Goal: Information Seeking & Learning: Learn about a topic

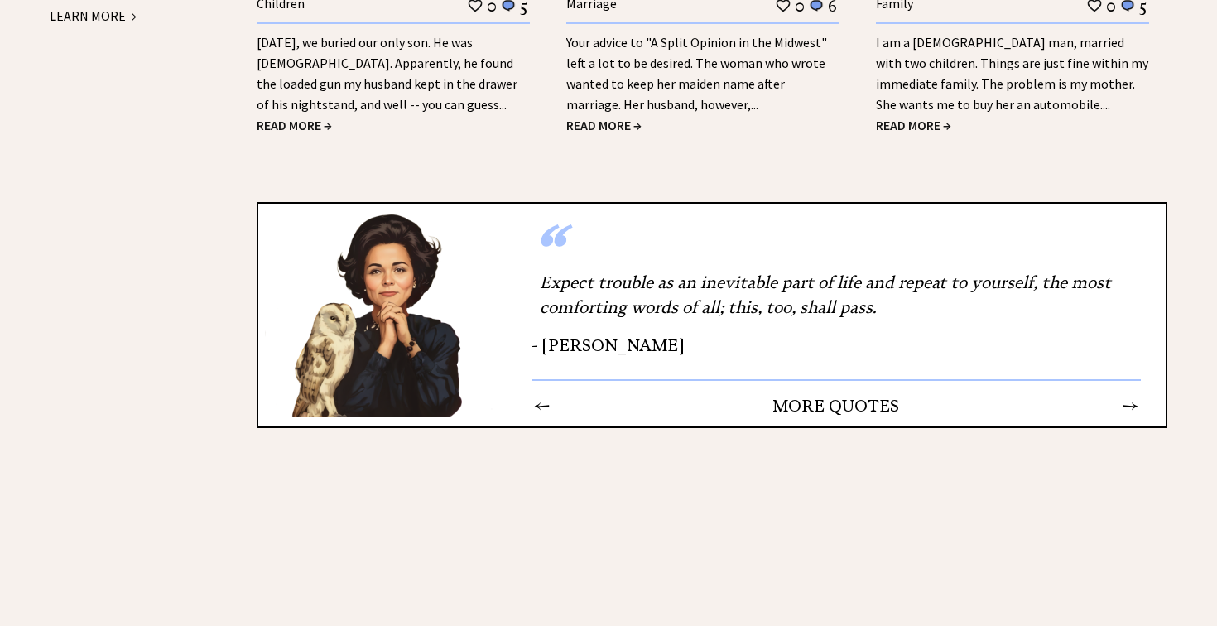
scroll to position [2242, 0]
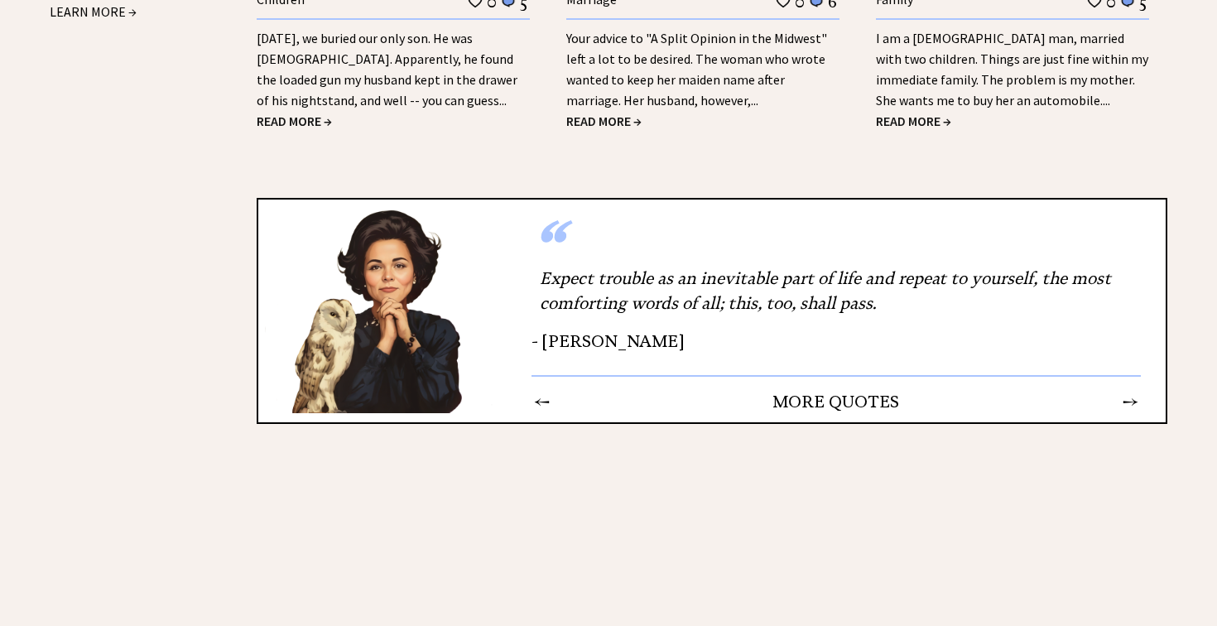
click at [540, 391] on td "←" at bounding box center [541, 402] width 17 height 22
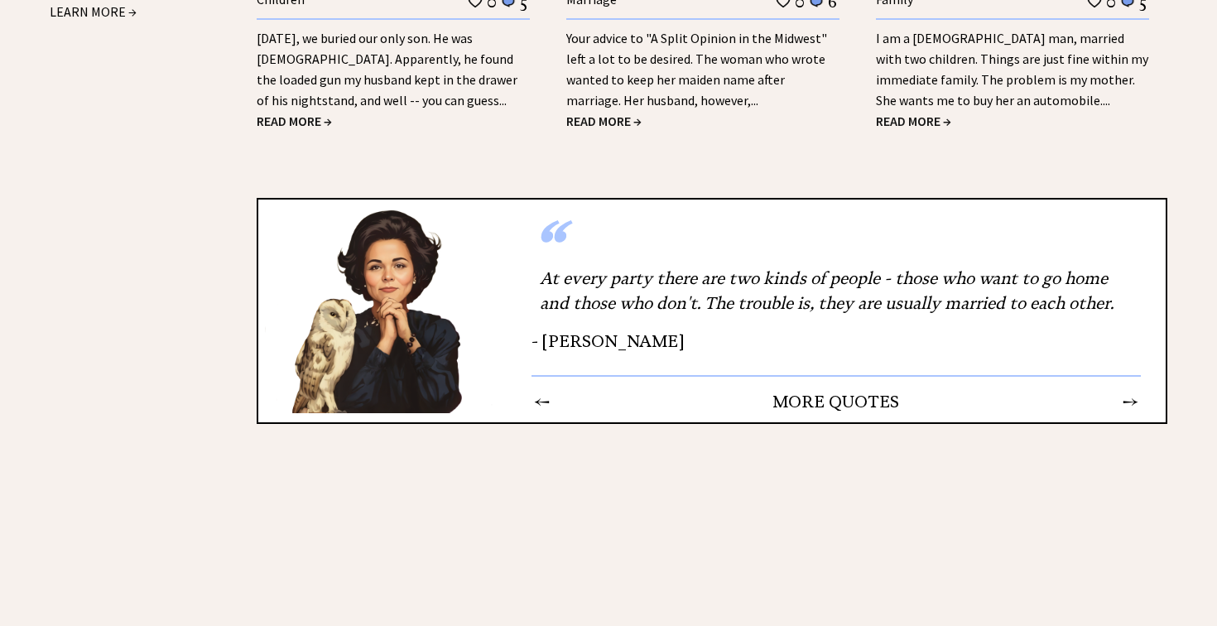
click at [540, 391] on td "←" at bounding box center [541, 402] width 17 height 22
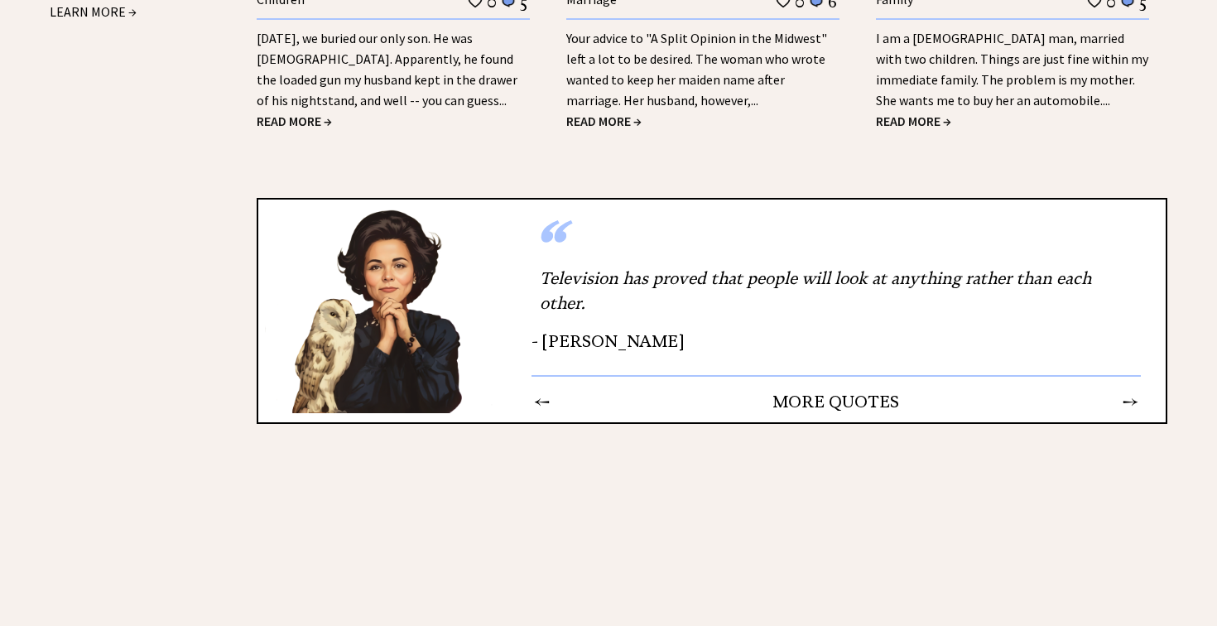
click at [540, 391] on td "←" at bounding box center [541, 402] width 17 height 22
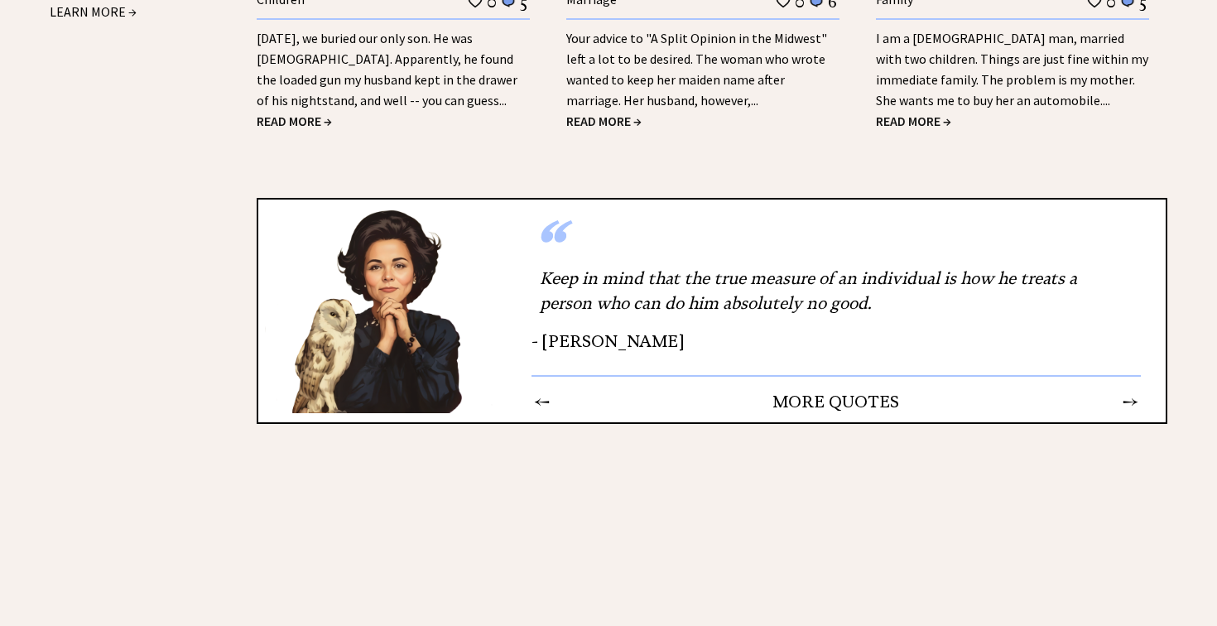
click at [540, 391] on td "←" at bounding box center [541, 402] width 17 height 22
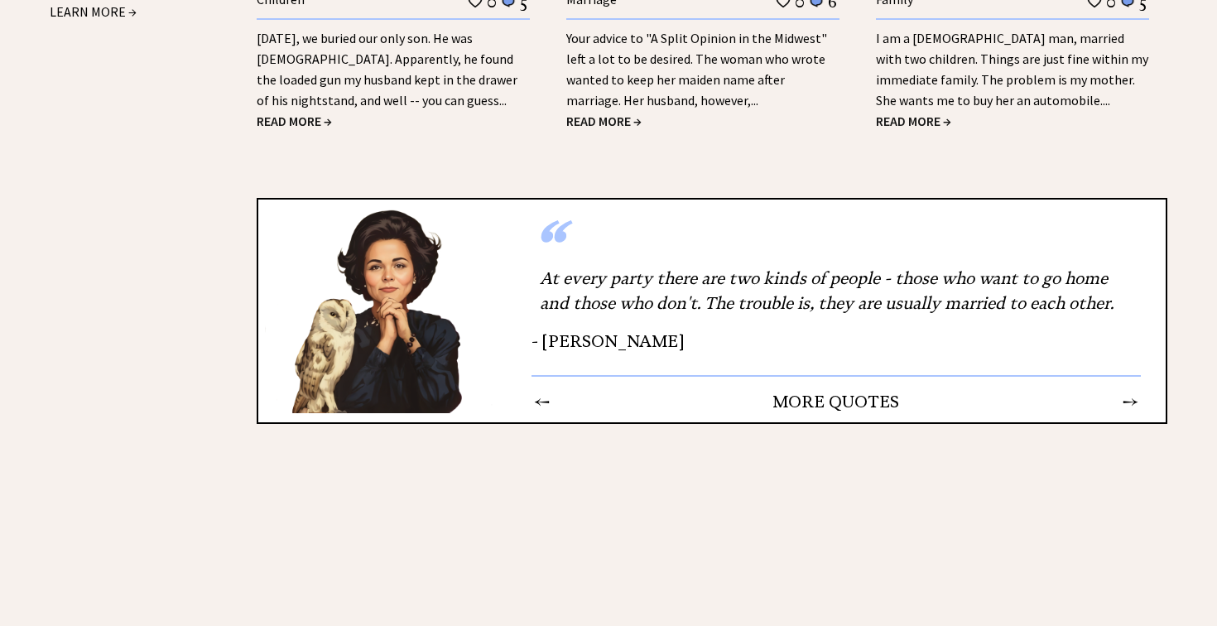
click at [1133, 391] on td "→" at bounding box center [1130, 402] width 17 height 22
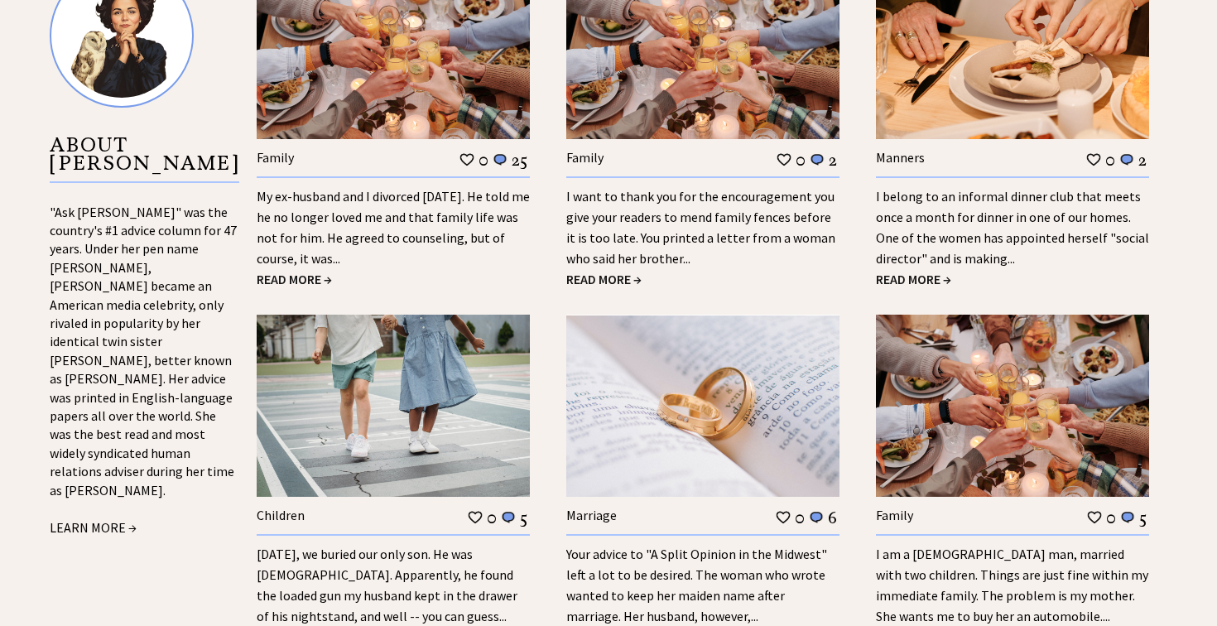
scroll to position [1728, 0]
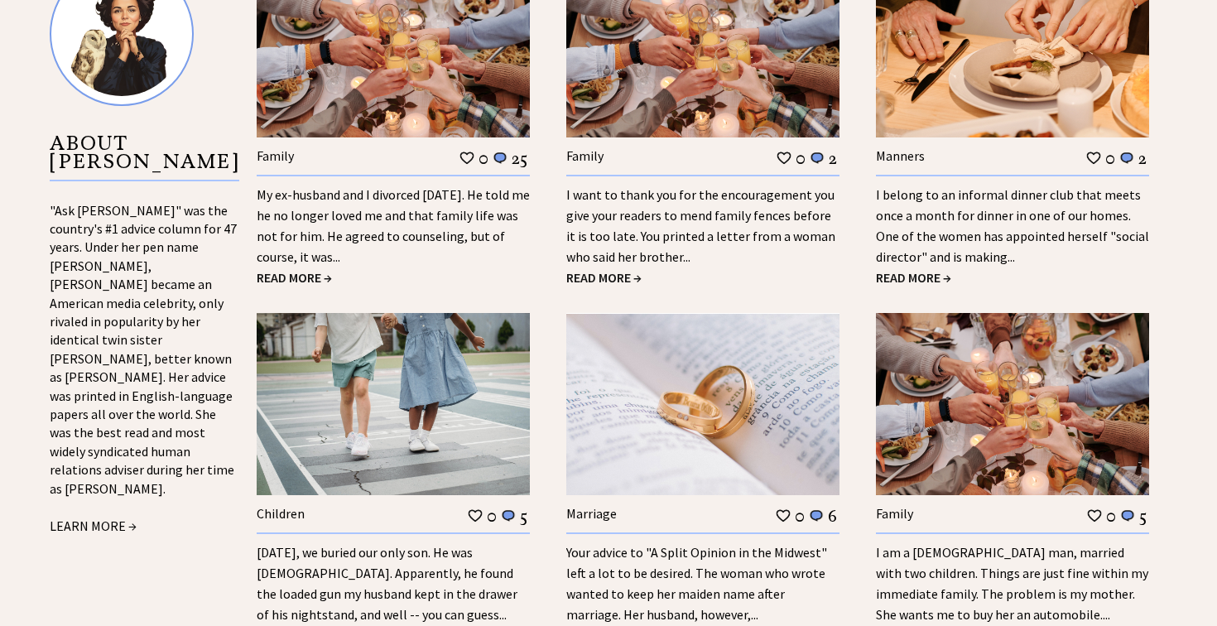
click at [404, 190] on link "My ex-husband and I divorced 18 years ago. He told me he no longer loved me and…" at bounding box center [393, 225] width 273 height 79
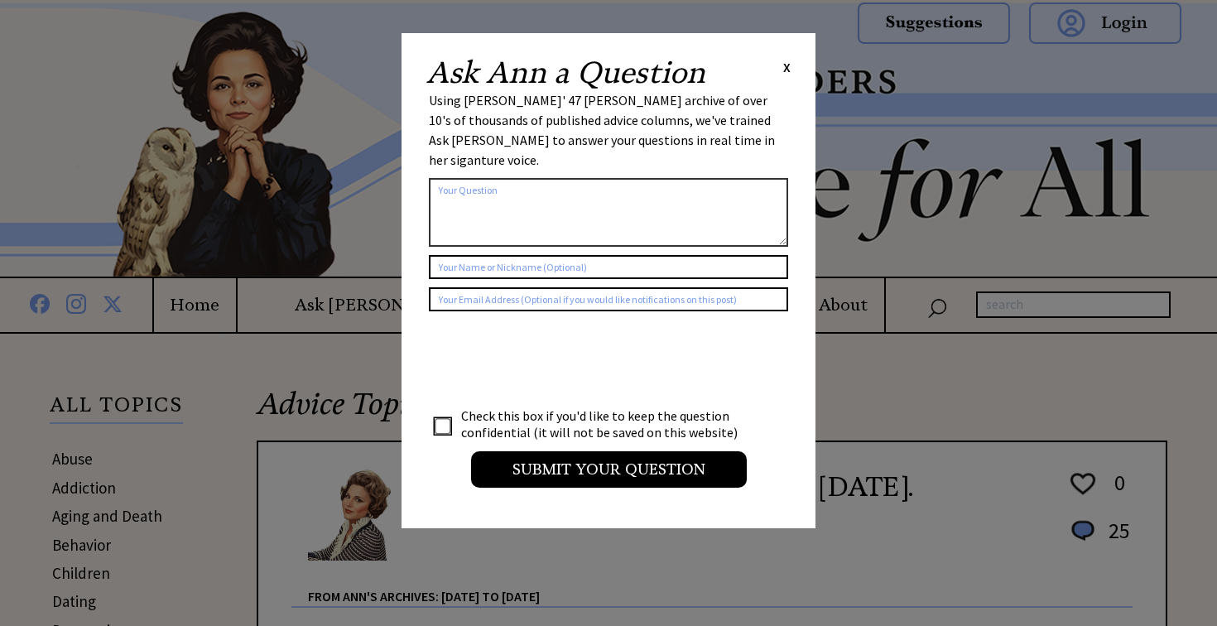
click at [787, 68] on span "X" at bounding box center [786, 67] width 7 height 17
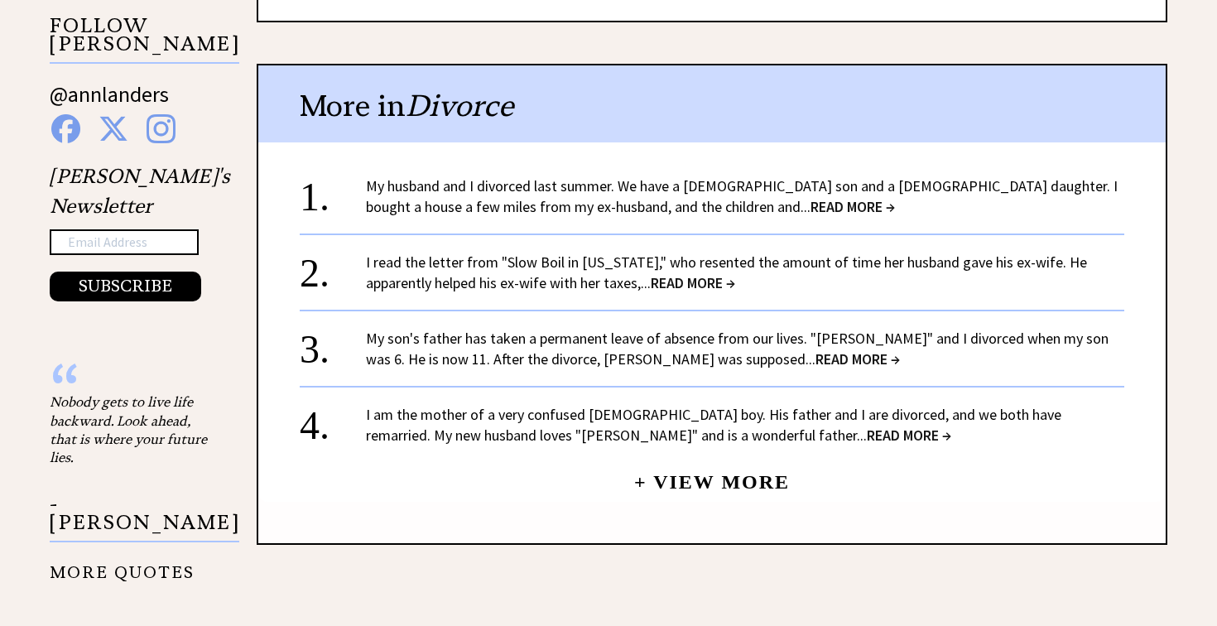
scroll to position [1702, 0]
click at [816, 349] on span "READ MORE →" at bounding box center [858, 358] width 84 height 19
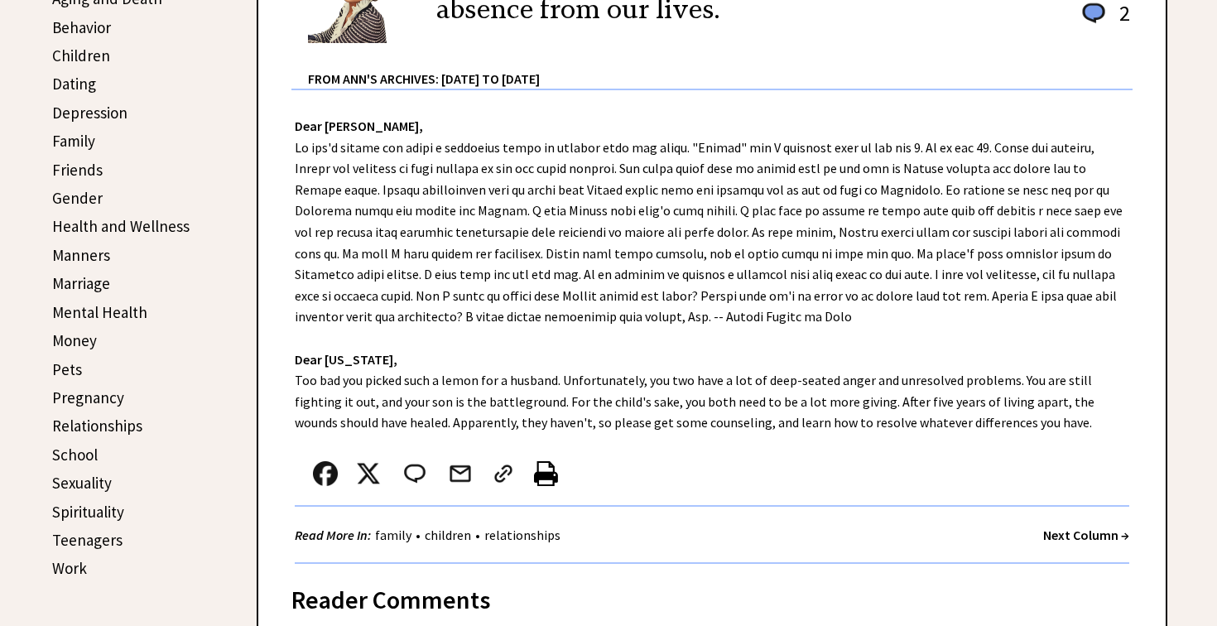
scroll to position [521, 0]
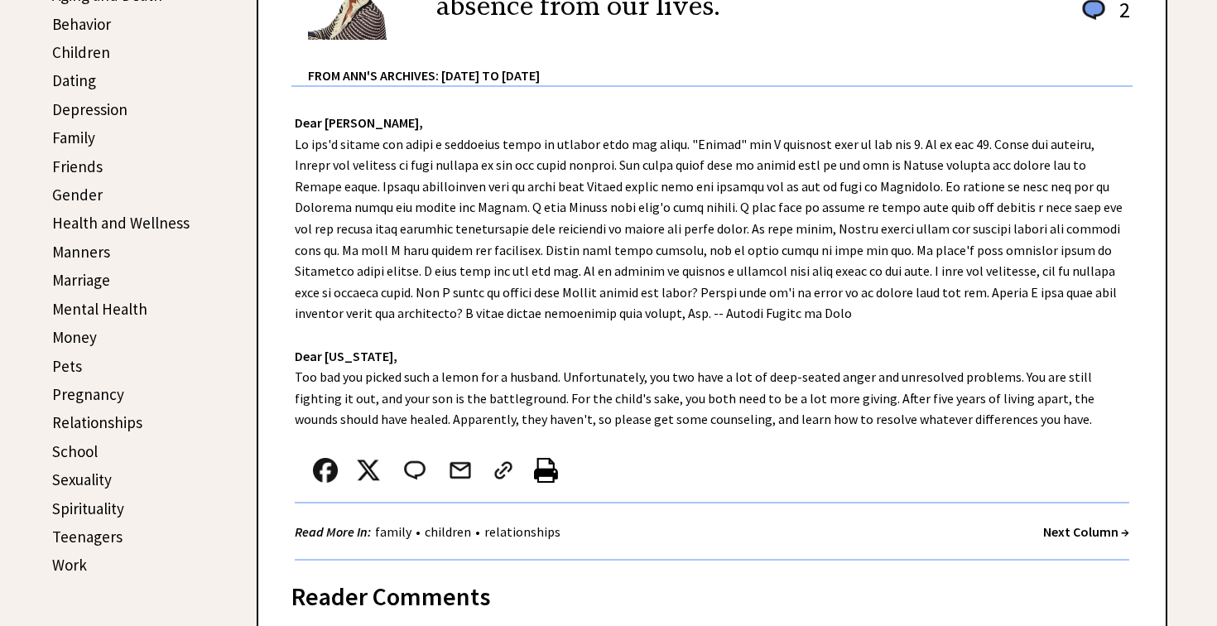
click at [91, 470] on link "Sexuality" at bounding box center [82, 480] width 60 height 20
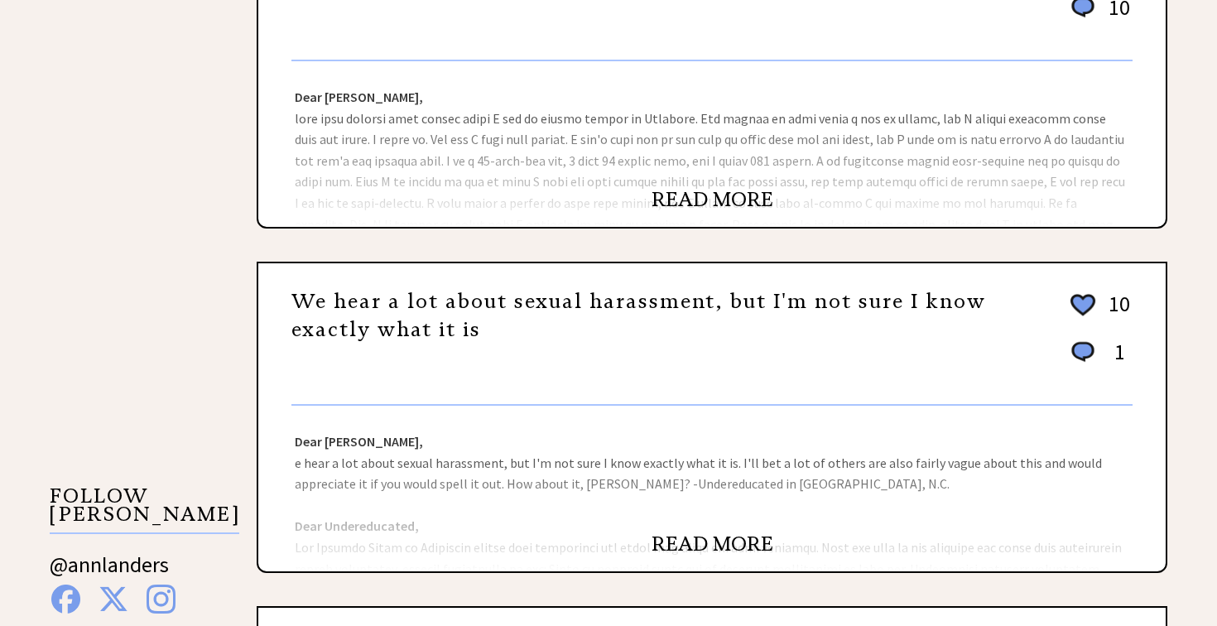
scroll to position [1232, 0]
click at [746, 190] on link "READ MORE" at bounding box center [713, 198] width 122 height 25
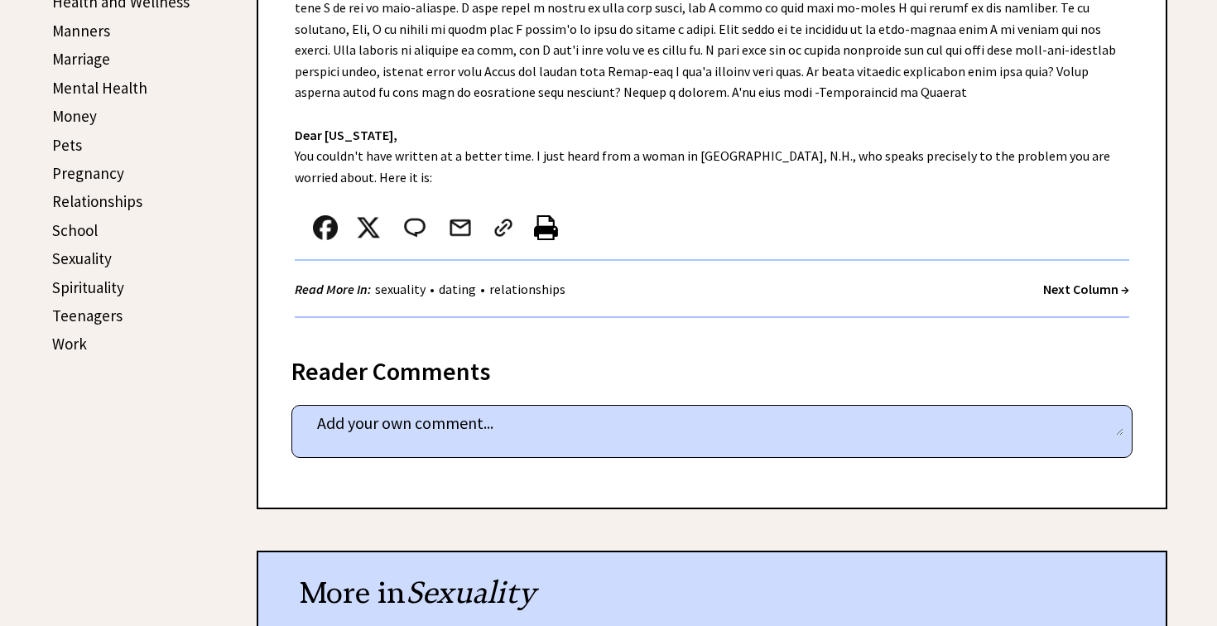
scroll to position [737, 0]
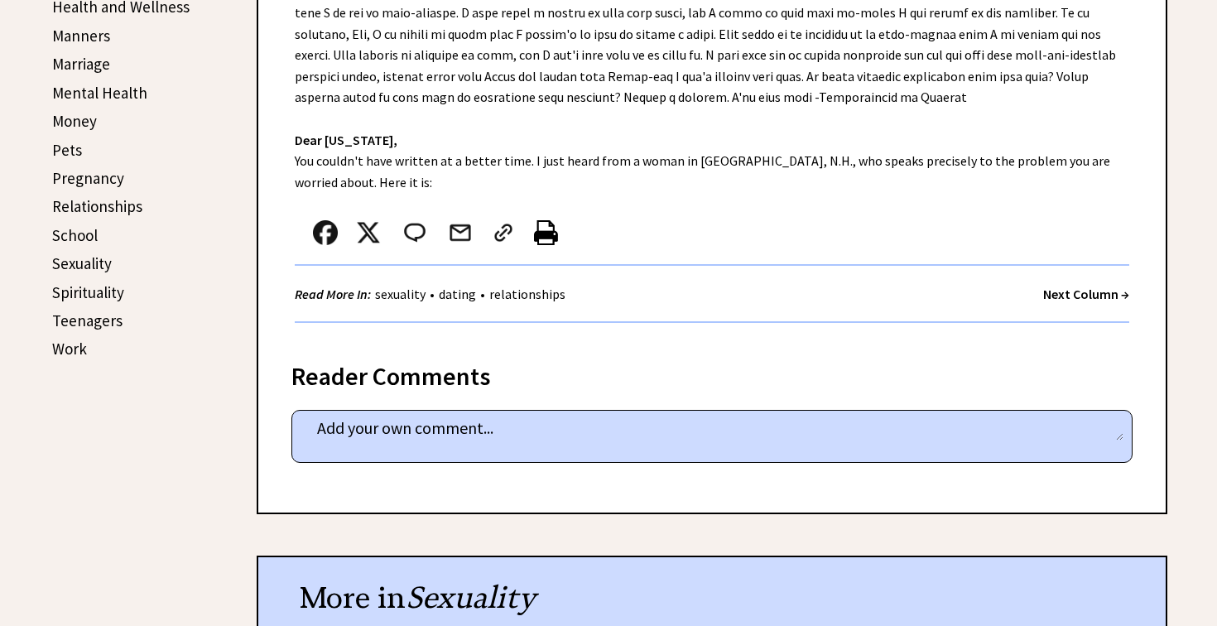
click at [1074, 286] on strong "Next Column →" at bounding box center [1086, 294] width 86 height 17
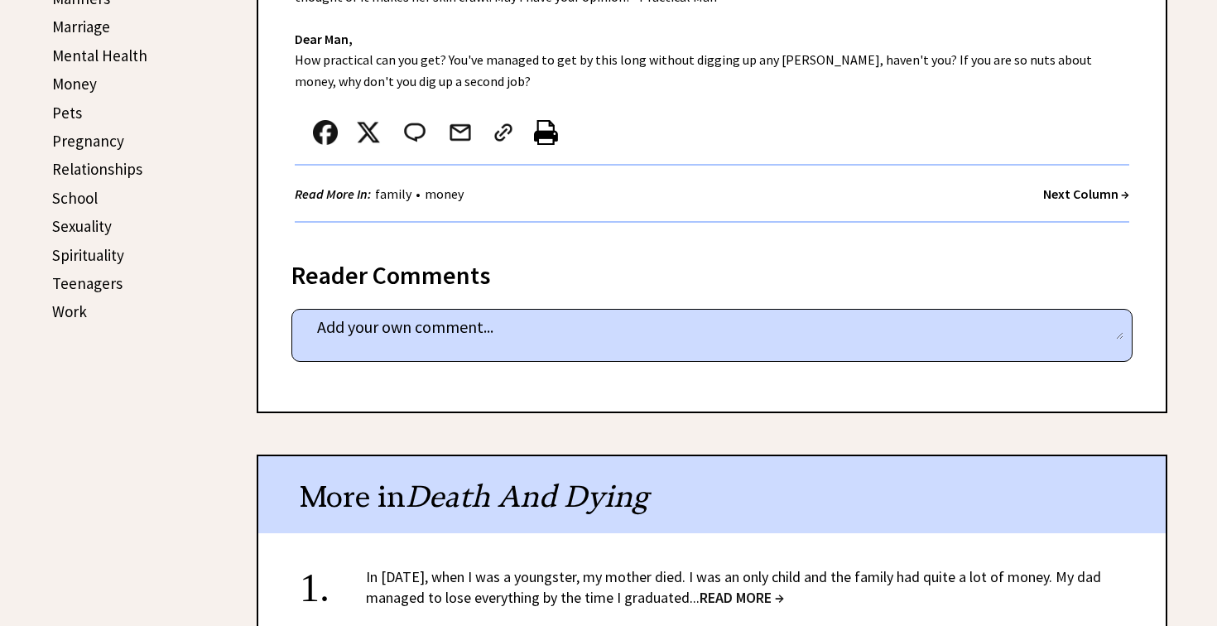
scroll to position [774, 0]
click at [74, 217] on link "Sexuality" at bounding box center [82, 227] width 60 height 20
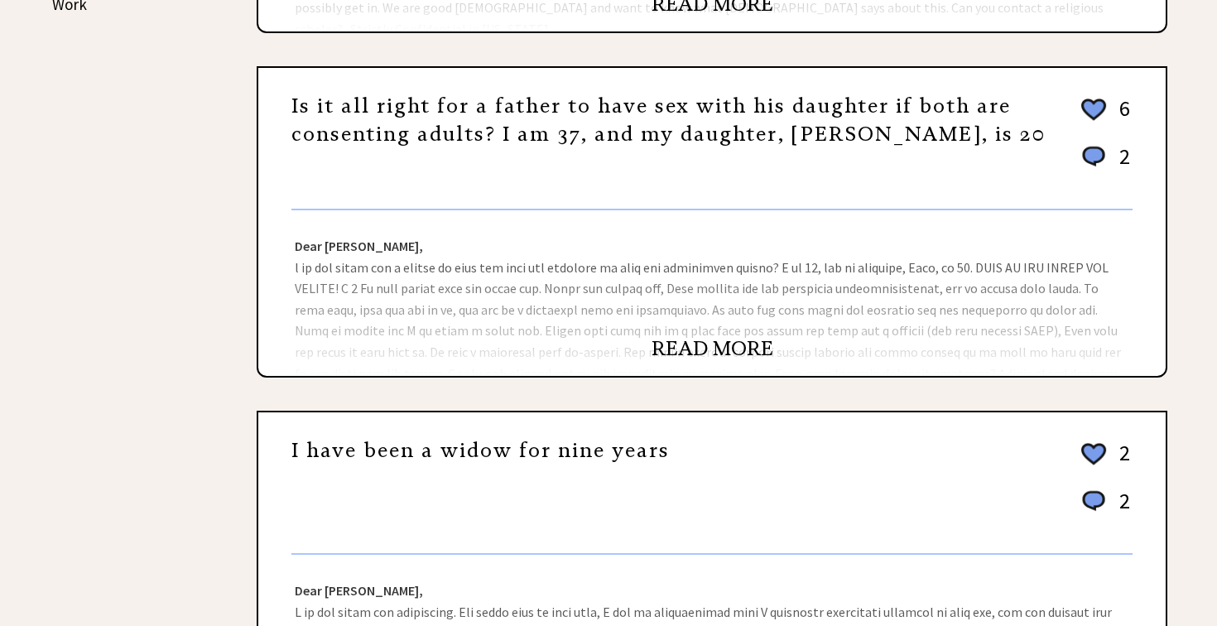
scroll to position [1091, 0]
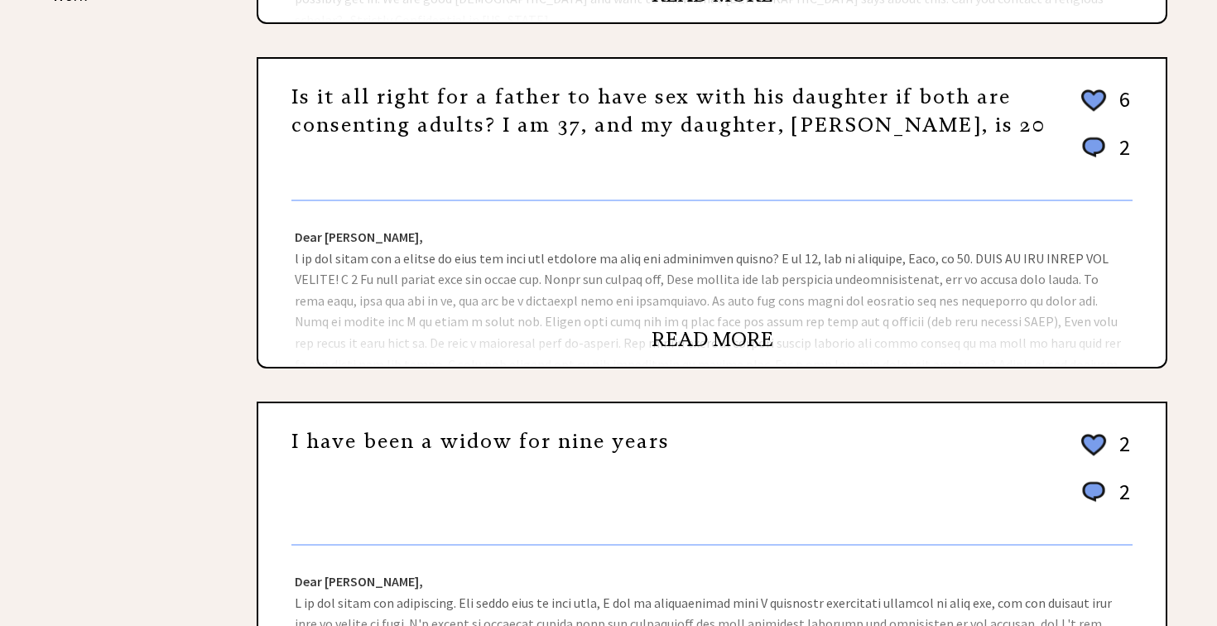
click at [722, 336] on link "READ MORE" at bounding box center [713, 339] width 122 height 25
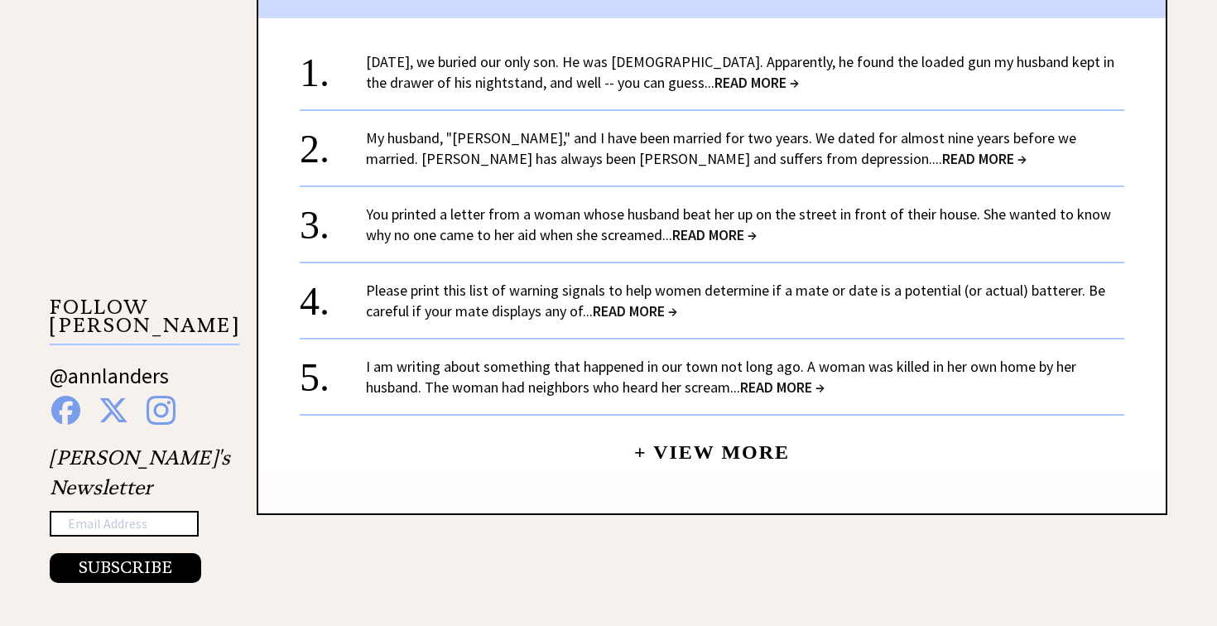
scroll to position [1424, 0]
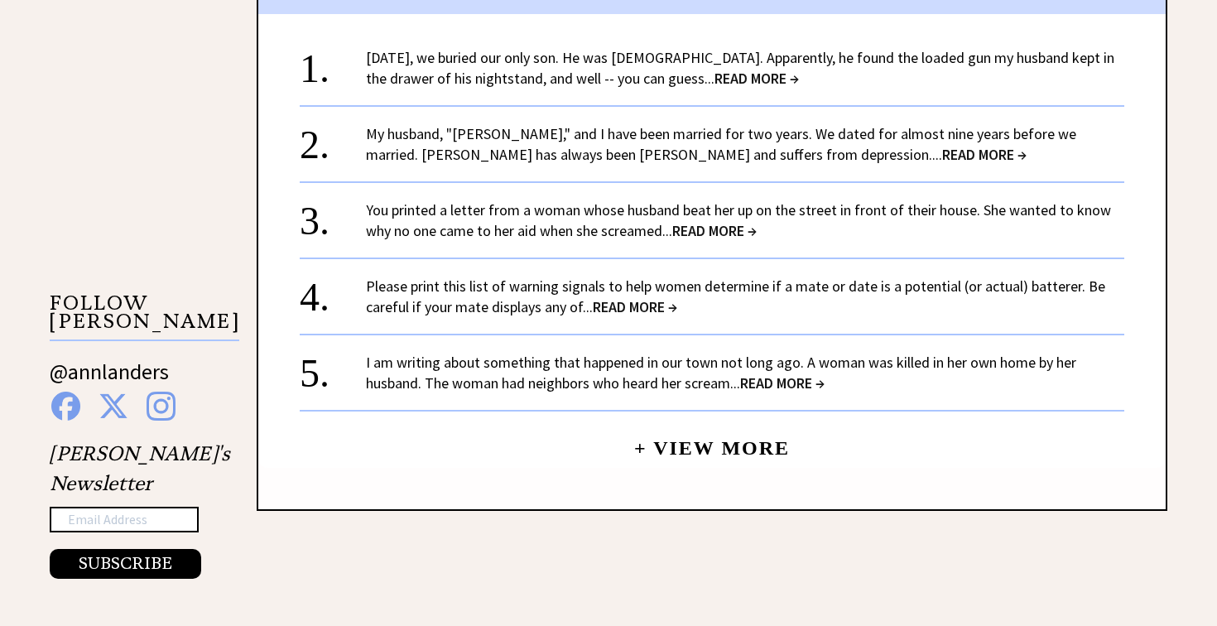
click at [717, 221] on span "READ MORE →" at bounding box center [714, 230] width 84 height 19
